Goal: Check status: Check status

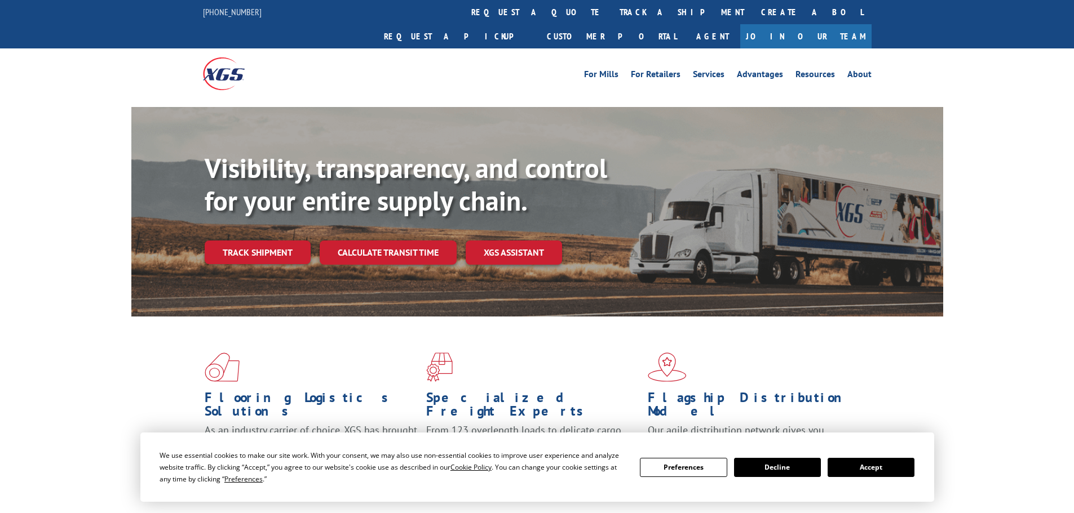
click at [273, 243] on div "Visibility, transparency, and control for your entire supply chain. Track shipm…" at bounding box center [574, 230] width 738 height 157
click at [273, 241] on link "Track shipment" at bounding box center [258, 253] width 106 height 24
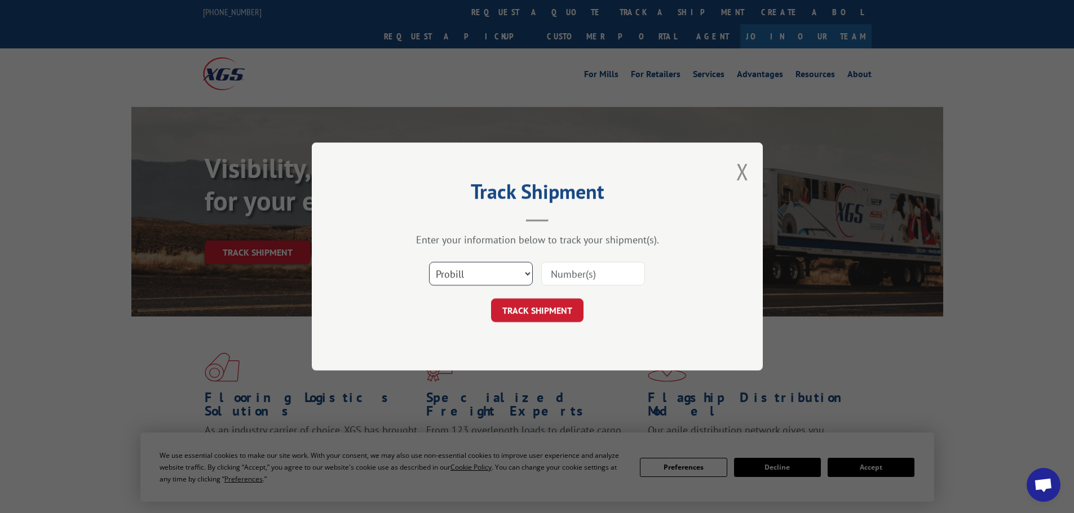
click at [478, 276] on select "Select category... Probill BOL PO" at bounding box center [481, 274] width 104 height 24
click at [429, 262] on select "Select category... Probill BOL PO" at bounding box center [481, 274] width 104 height 24
paste input "16912484"
type input "16912484"
click at [543, 313] on button "TRACK SHIPMENT" at bounding box center [537, 311] width 92 height 24
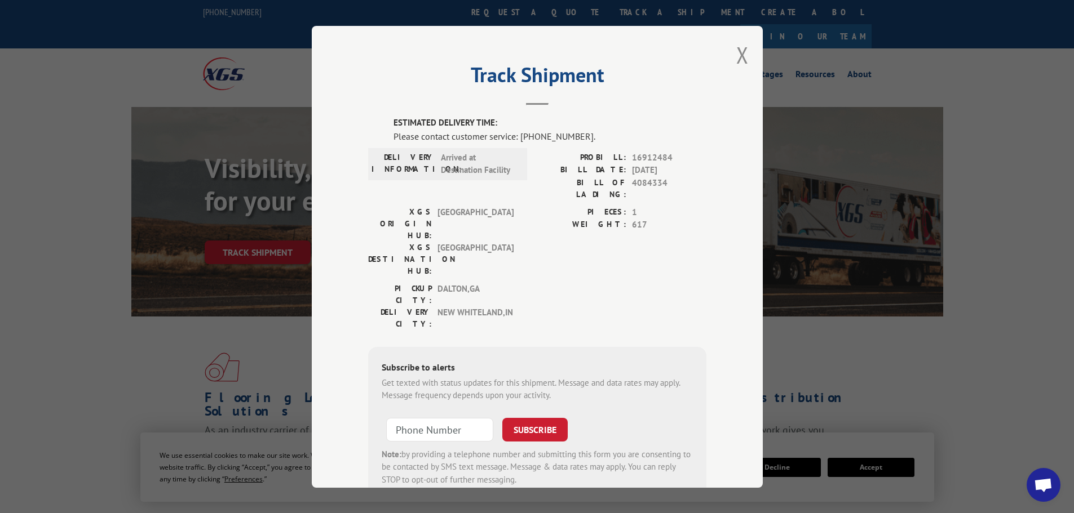
click at [746, 70] on div "Track Shipment ESTIMATED DELIVERY TIME: Please contact customer service: [PHONE…" at bounding box center [537, 257] width 451 height 462
click at [731, 52] on div "Track Shipment ESTIMATED DELIVERY TIME: Please contact customer service: [PHONE…" at bounding box center [537, 257] width 451 height 462
